Goal: Navigation & Orientation: Find specific page/section

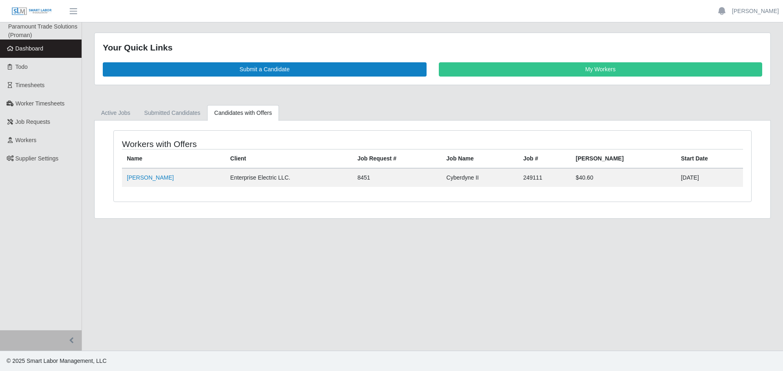
click at [50, 46] on link "Dashboard" at bounding box center [41, 49] width 82 height 18
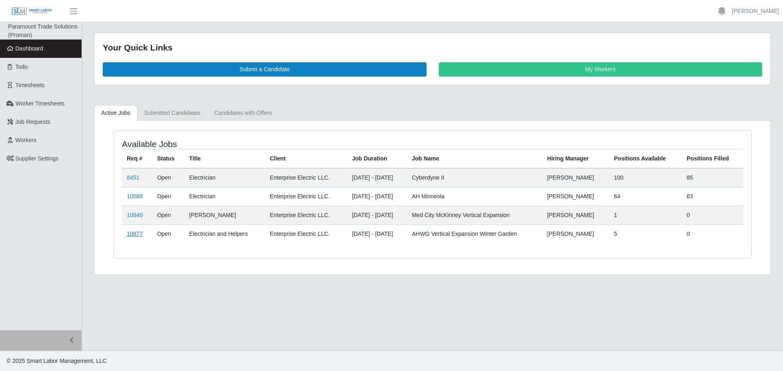
click at [137, 235] on link "10877" at bounding box center [135, 234] width 16 height 7
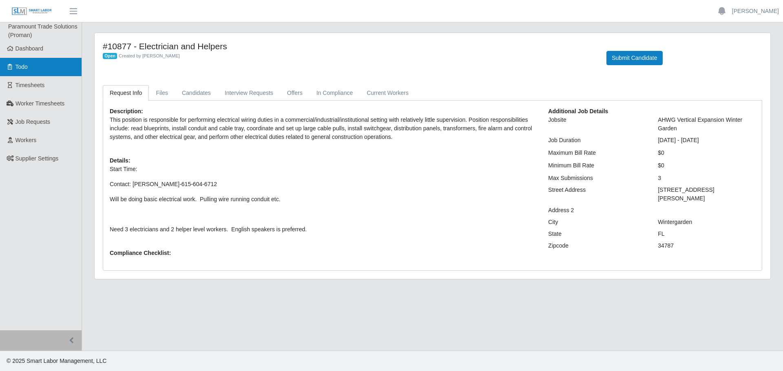
click at [39, 58] on link "Todo" at bounding box center [41, 67] width 82 height 18
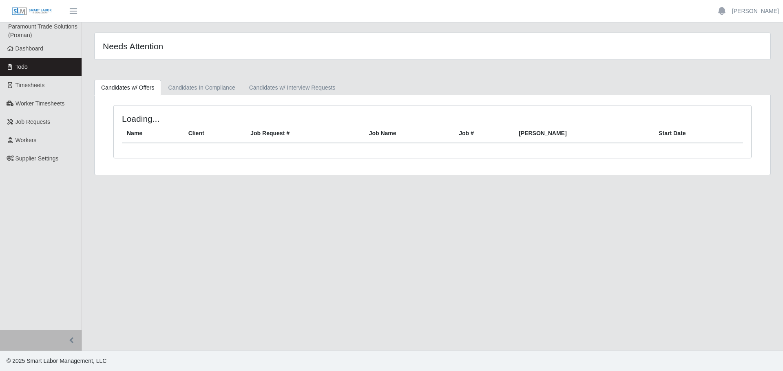
click at [34, 51] on span "Dashboard" at bounding box center [29, 48] width 28 height 7
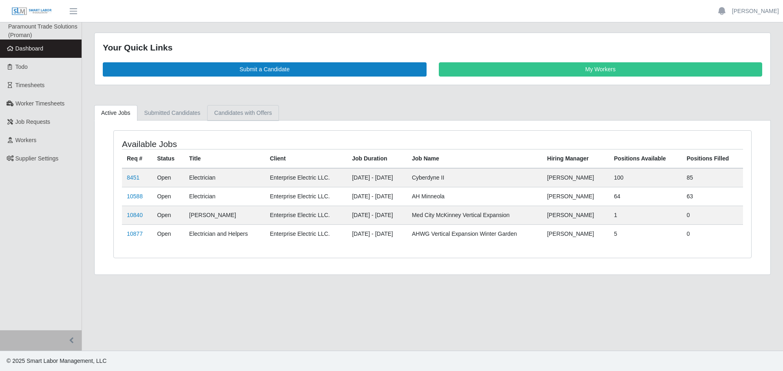
drag, startPoint x: 275, startPoint y: 112, endPoint x: 268, endPoint y: 111, distance: 7.3
click at [275, 111] on link "Candidates with Offers" at bounding box center [242, 113] width 71 height 16
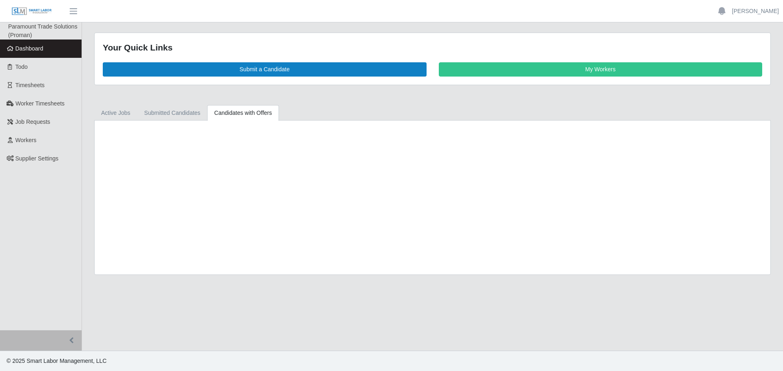
click at [248, 111] on link "Candidates with Offers" at bounding box center [242, 113] width 71 height 16
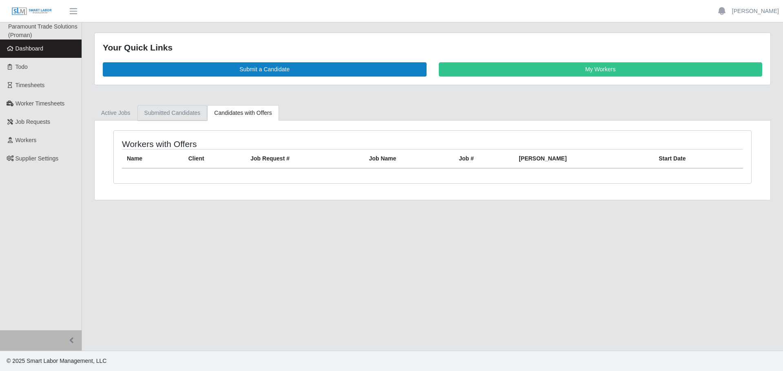
click at [188, 114] on link "Submitted Candidates" at bounding box center [172, 113] width 70 height 16
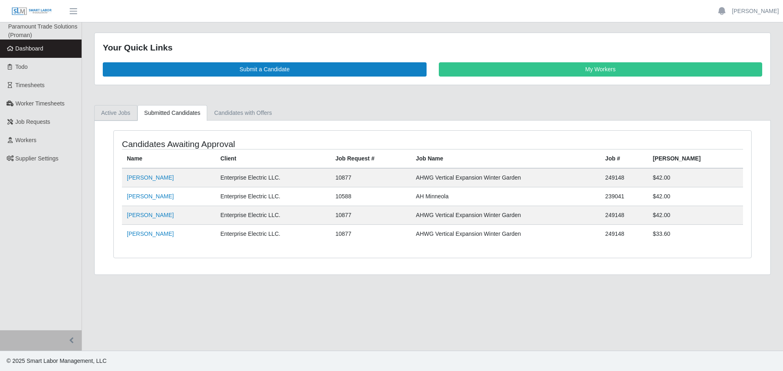
click at [123, 111] on link "Active Jobs" at bounding box center [115, 113] width 43 height 16
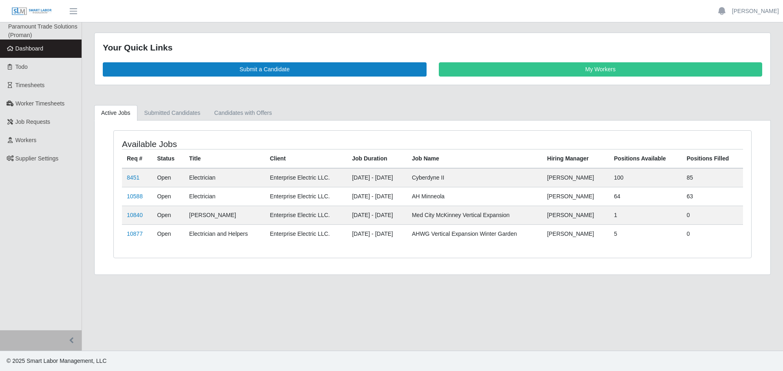
click at [28, 46] on span "Dashboard" at bounding box center [29, 48] width 28 height 7
click at [547, 68] on link "My Workers" at bounding box center [601, 69] width 324 height 14
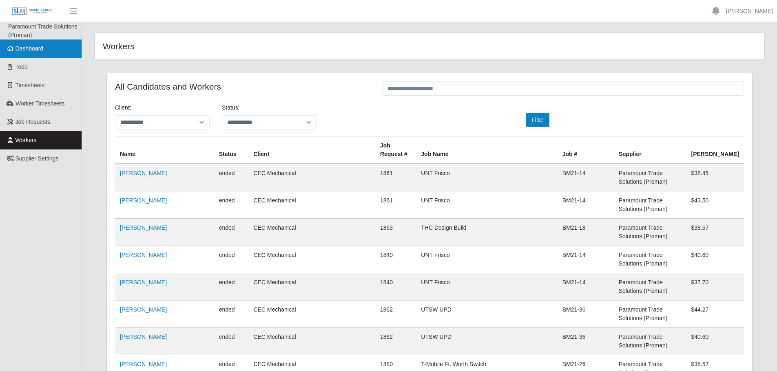
click at [49, 57] on link "Dashboard" at bounding box center [41, 49] width 82 height 18
